Goal: Information Seeking & Learning: Learn about a topic

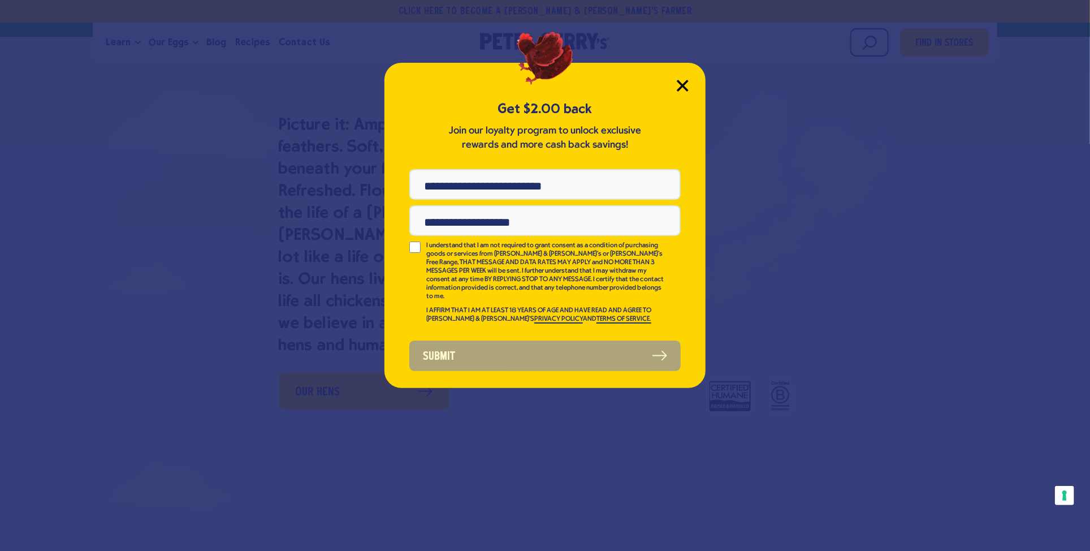
click at [683, 90] on icon "Close Modal" at bounding box center [683, 86] width 12 height 12
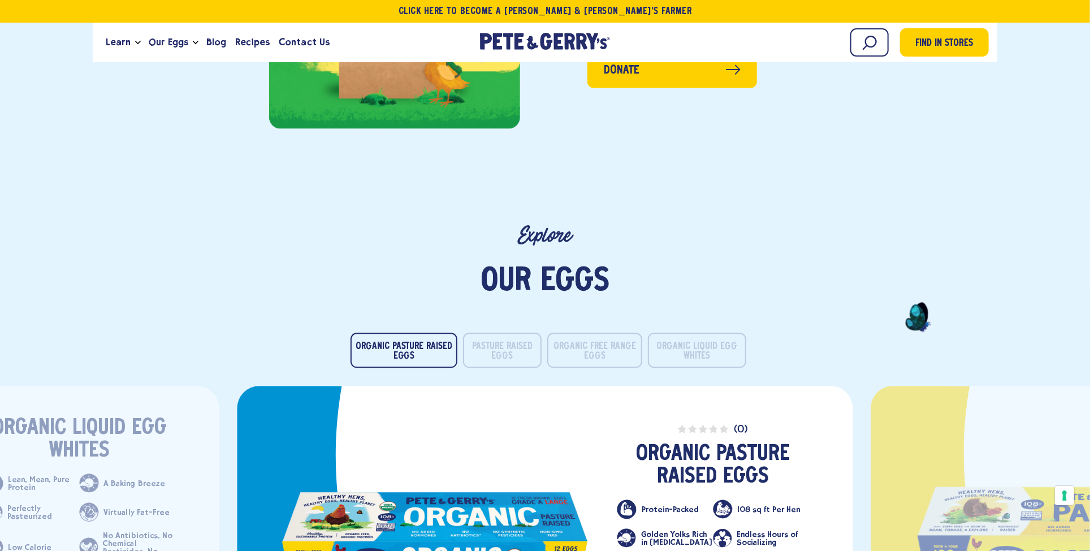
scroll to position [1753, 0]
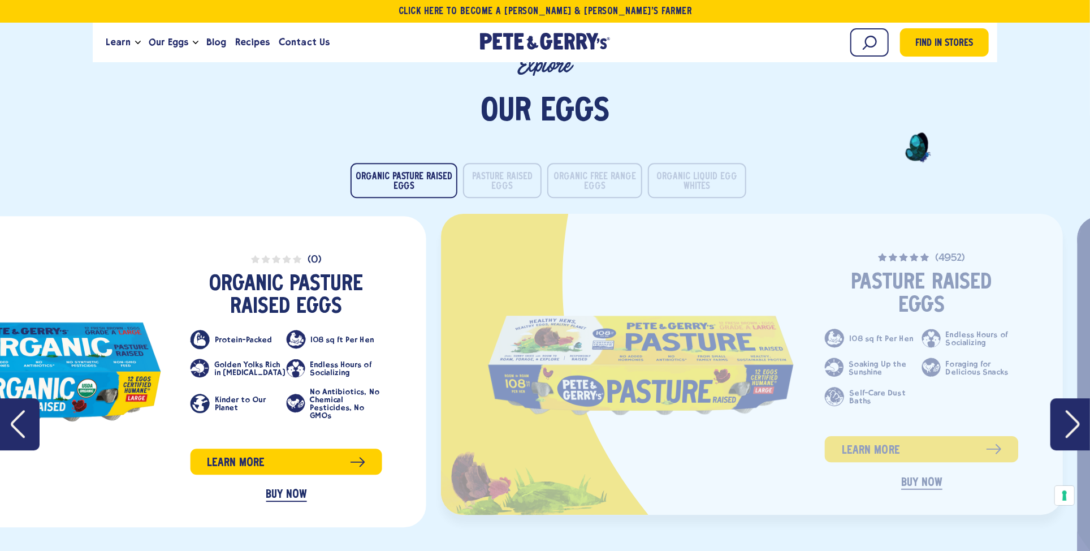
click at [486, 351] on link "slide 2 of 4" at bounding box center [641, 364] width 311 height 107
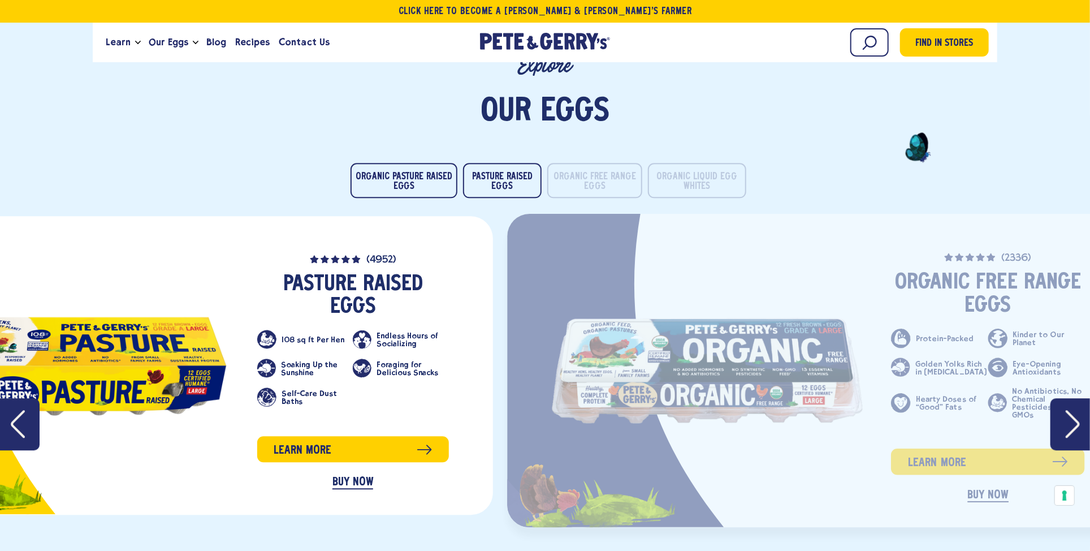
click at [552, 379] on link "slide 3 of 4" at bounding box center [707, 371] width 311 height 106
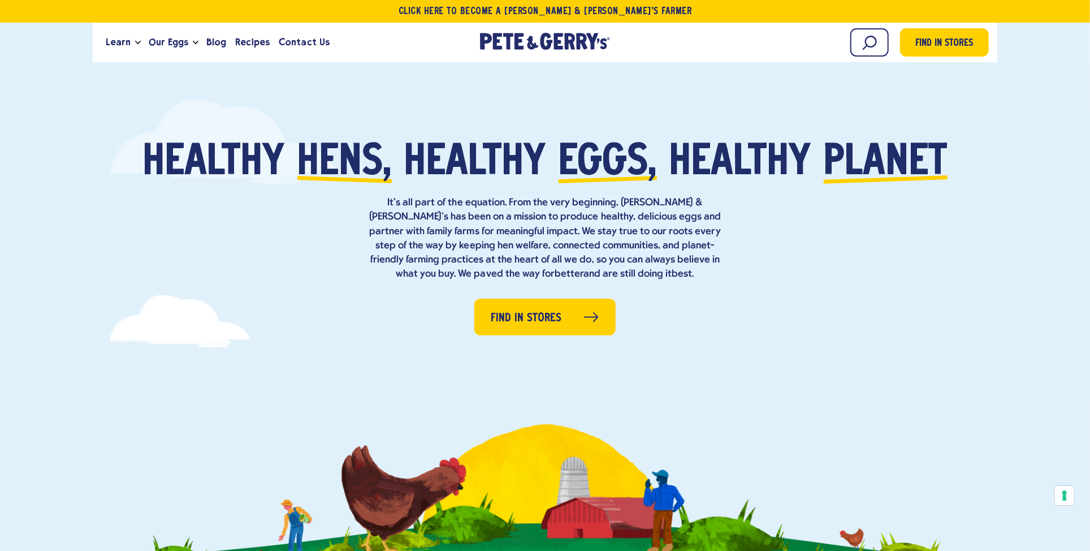
scroll to position [0, 0]
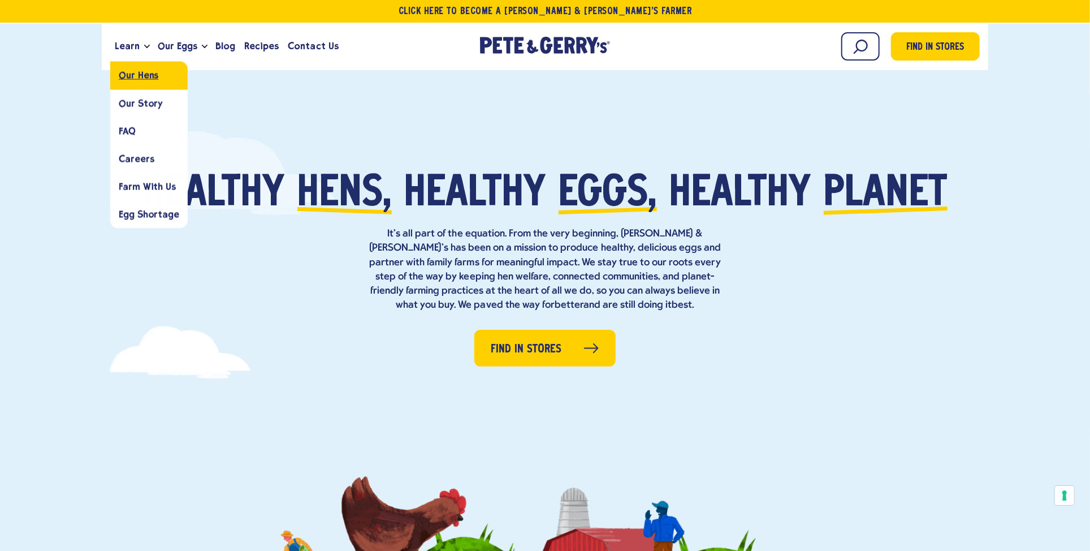
click at [138, 85] on link "Our Hens" at bounding box center [148, 76] width 77 height 28
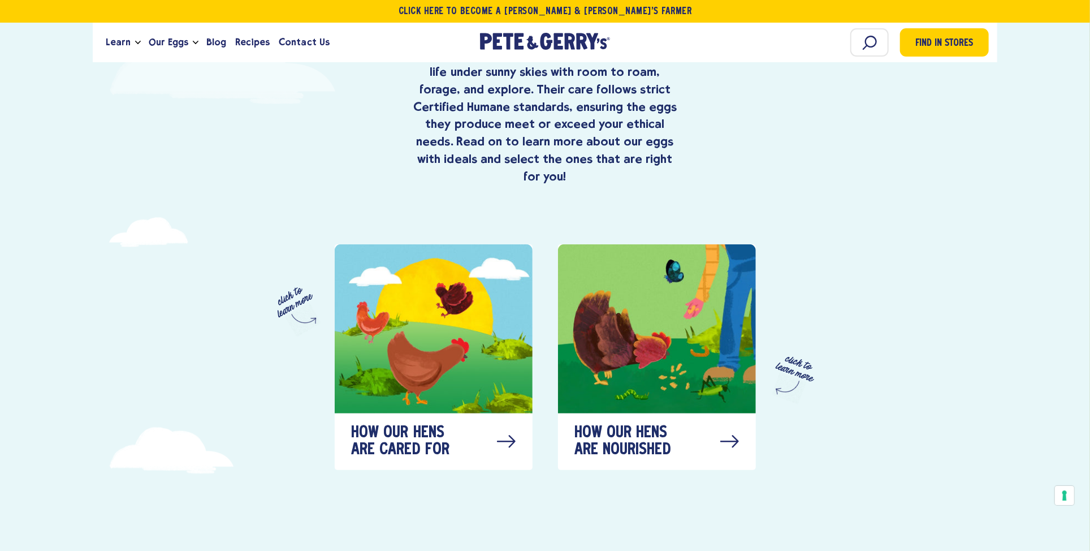
scroll to position [622, 0]
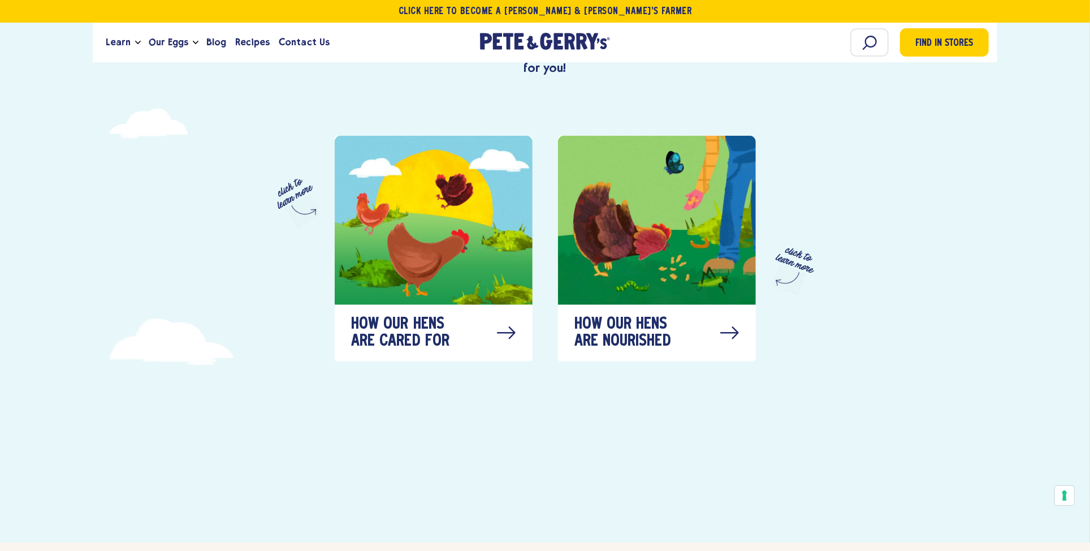
click at [533, 257] on ul "How our hens are cared for click to learn more How our hens are nourished click…" at bounding box center [545, 249] width 421 height 226
click at [447, 248] on div at bounding box center [434, 220] width 198 height 169
